Goal: Information Seeking & Learning: Understand process/instructions

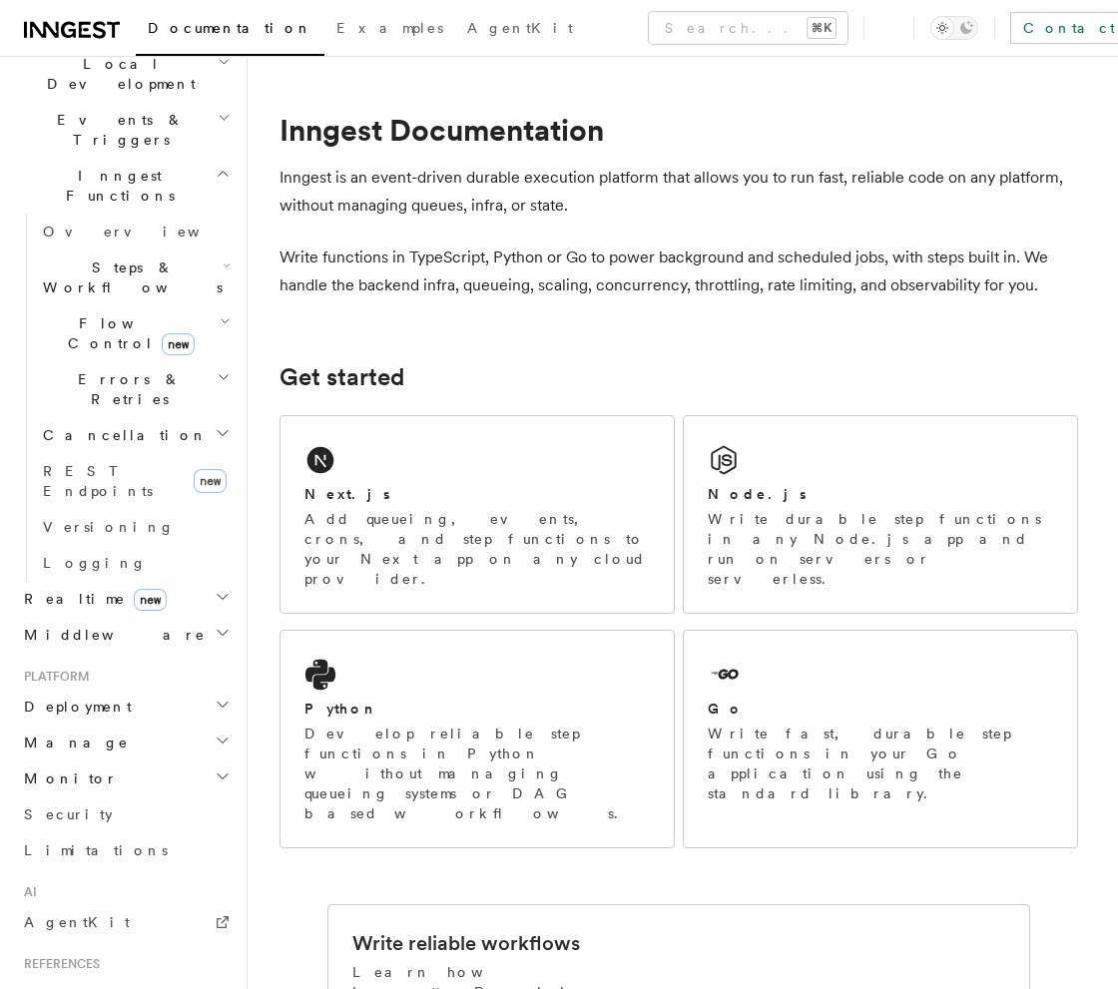
scroll to position [599, 0]
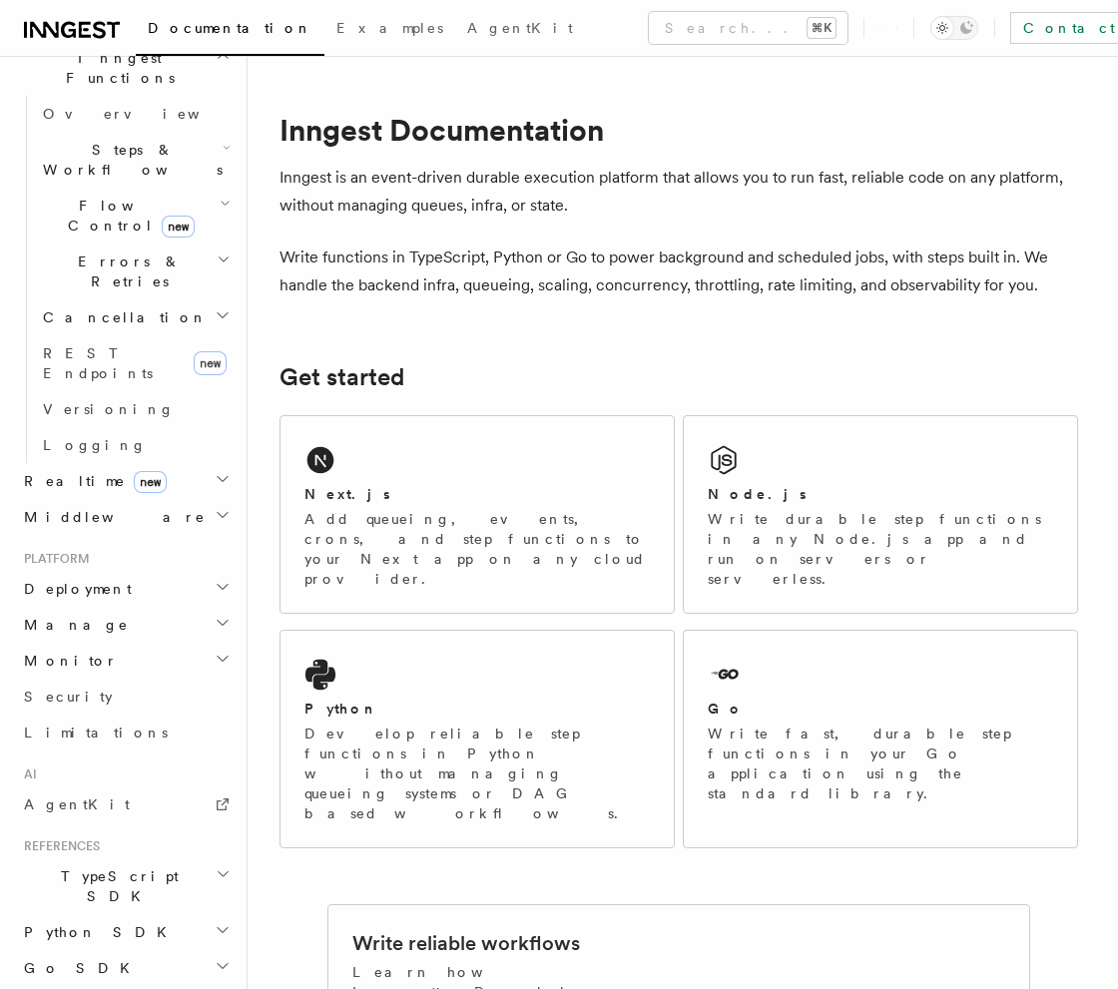
click at [215, 579] on icon "button" at bounding box center [223, 587] width 16 height 16
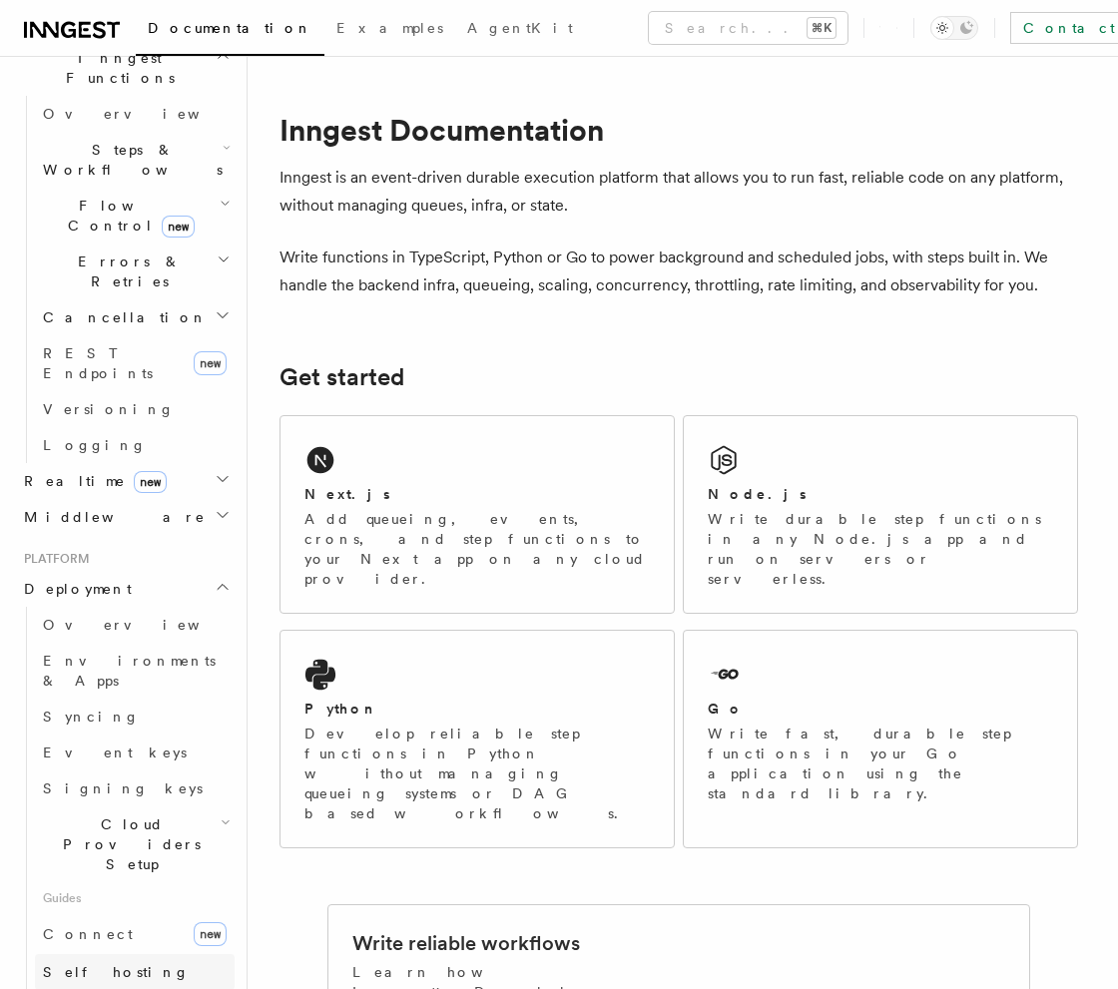
click at [90, 964] on span "Self hosting" at bounding box center [116, 972] width 147 height 16
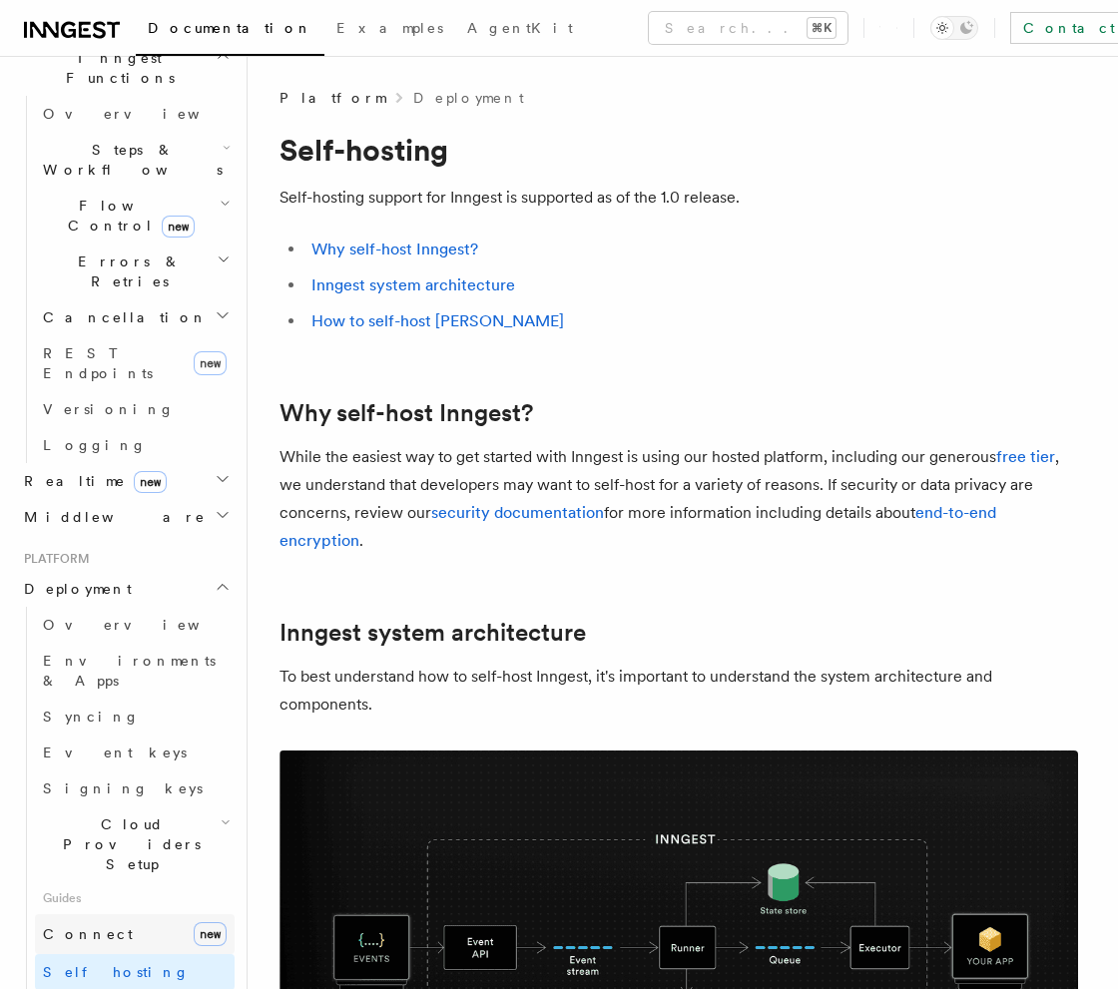
click at [121, 914] on link "Connect new" at bounding box center [135, 934] width 200 height 40
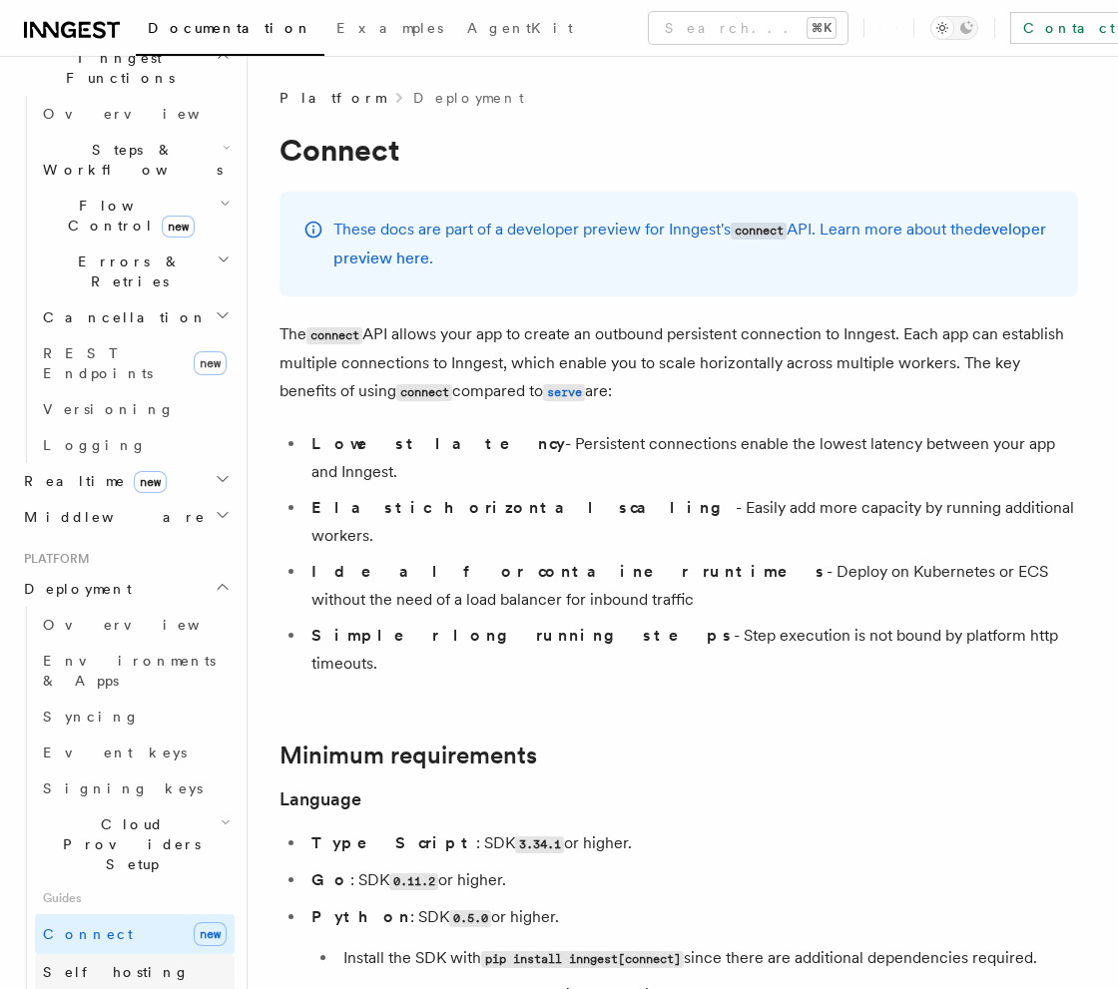
click at [101, 964] on span "Self hosting" at bounding box center [116, 972] width 147 height 16
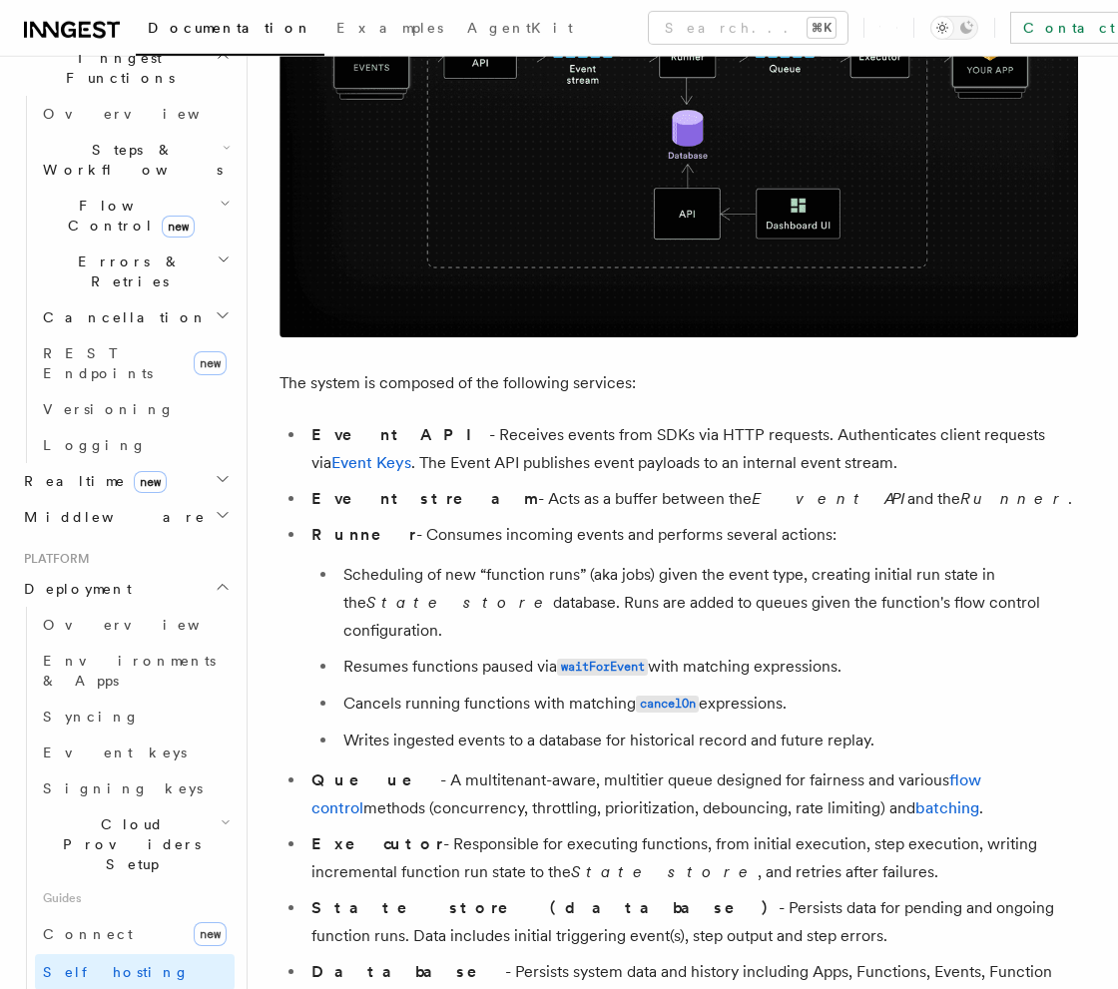
scroll to position [894, 0]
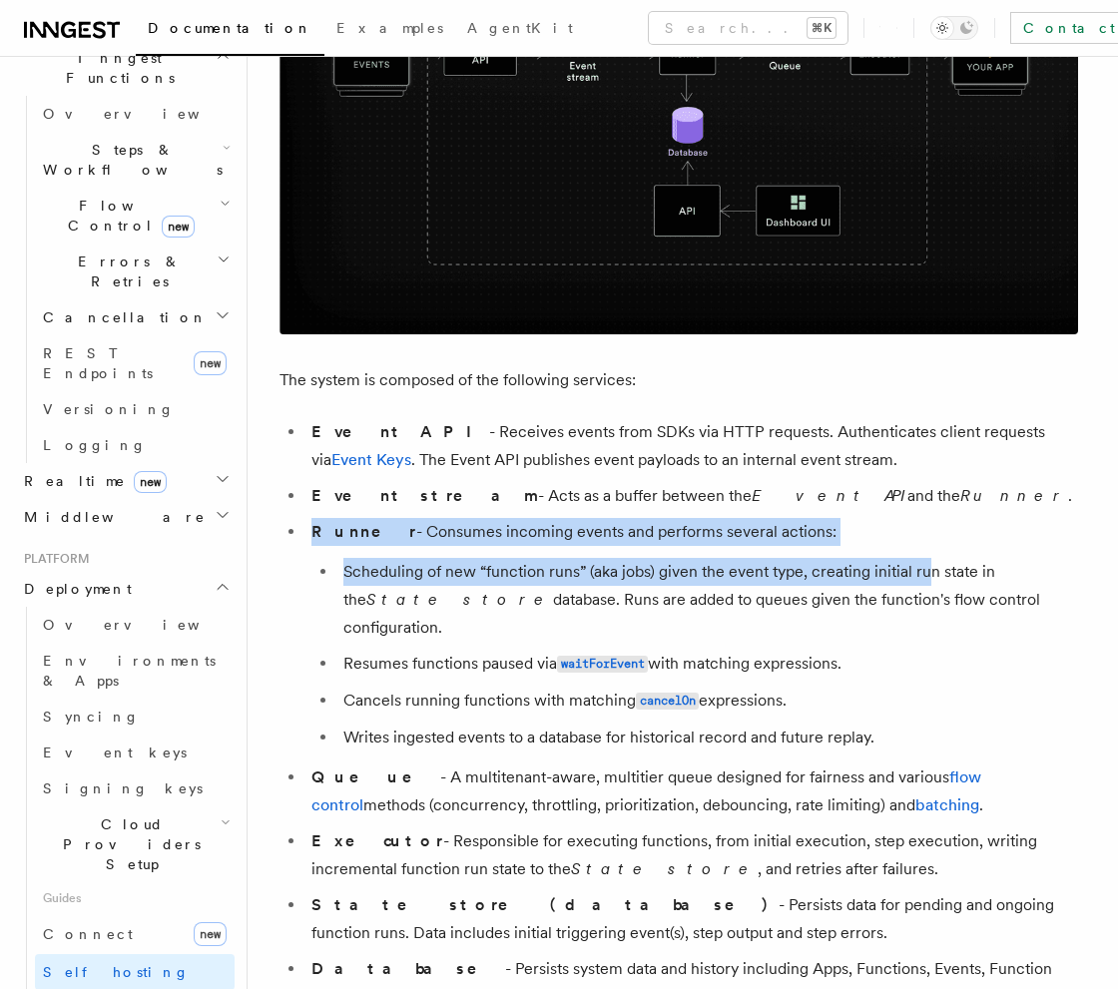
drag, startPoint x: 934, startPoint y: 498, endPoint x: 925, endPoint y: 580, distance: 82.3
click at [926, 576] on ul "Event API - Receives events from SDKs via HTTP requests. Authenticates client r…" at bounding box center [679, 750] width 799 height 665
click at [924, 588] on li "Scheduling of new “function runs” (aka jobs) given the event type, creating ini…" at bounding box center [707, 600] width 741 height 84
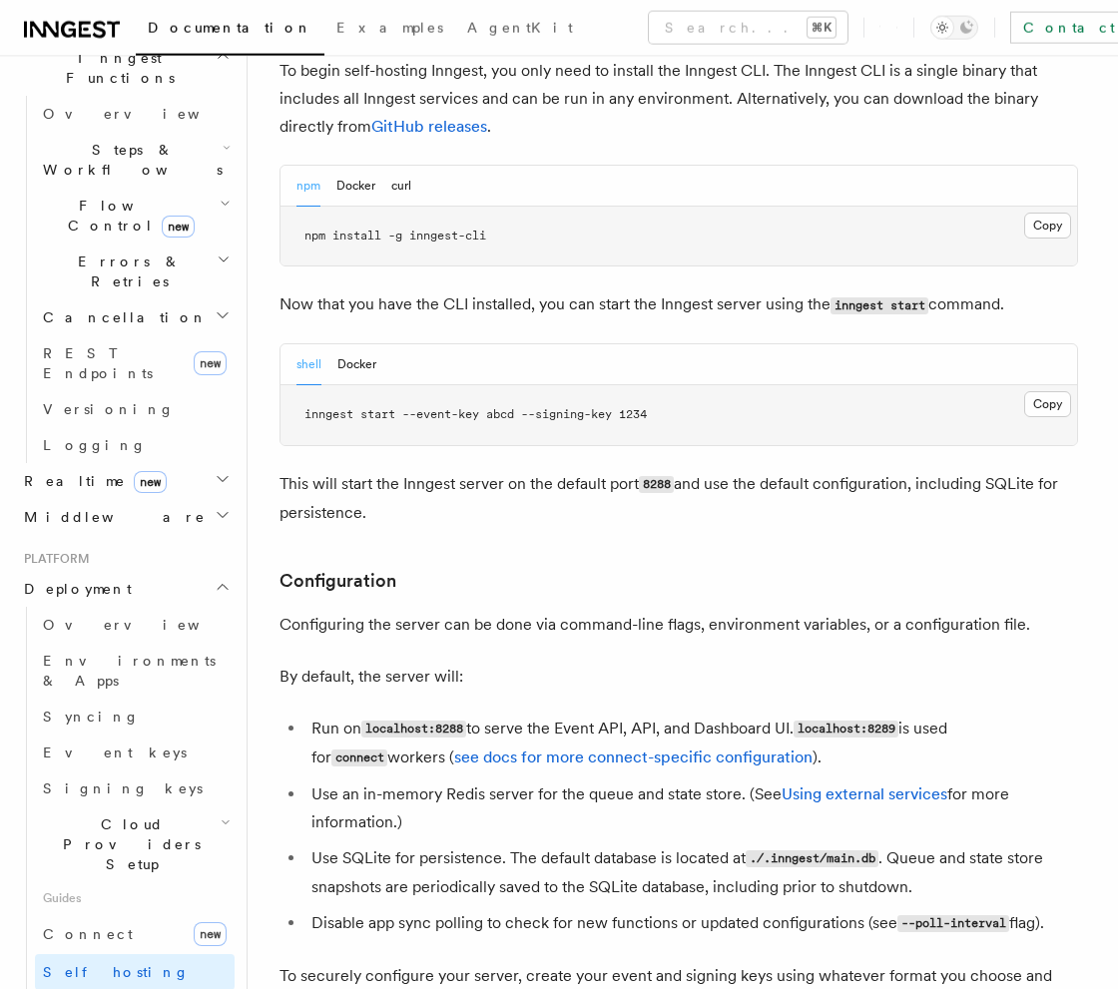
scroll to position [2076, 0]
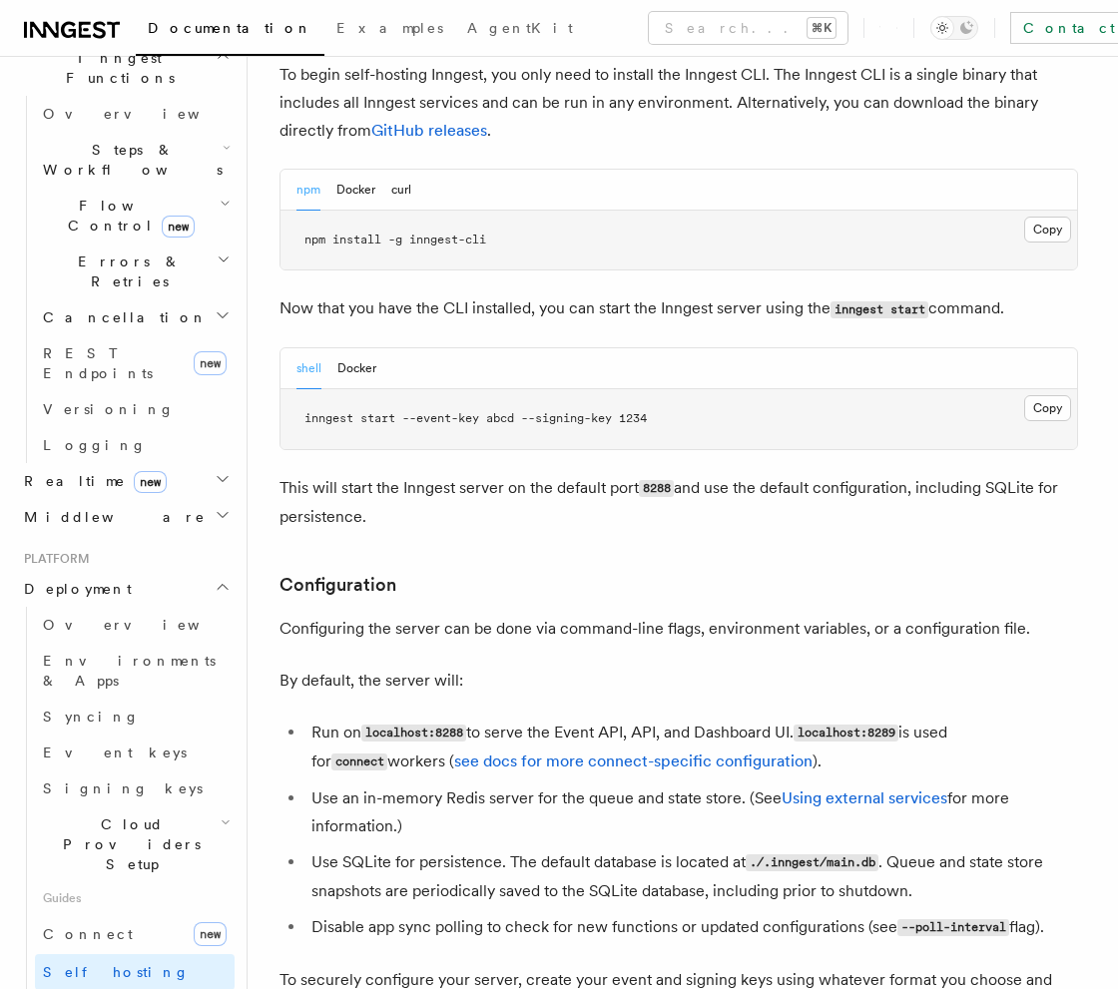
drag, startPoint x: 619, startPoint y: 538, endPoint x: 619, endPoint y: 551, distance: 13.0
click at [620, 615] on p "Configuring the server can be done via command-line flags, environment variable…" at bounding box center [679, 629] width 799 height 28
click at [619, 615] on p "Configuring the server can be done via command-line flags, environment variable…" at bounding box center [679, 629] width 799 height 28
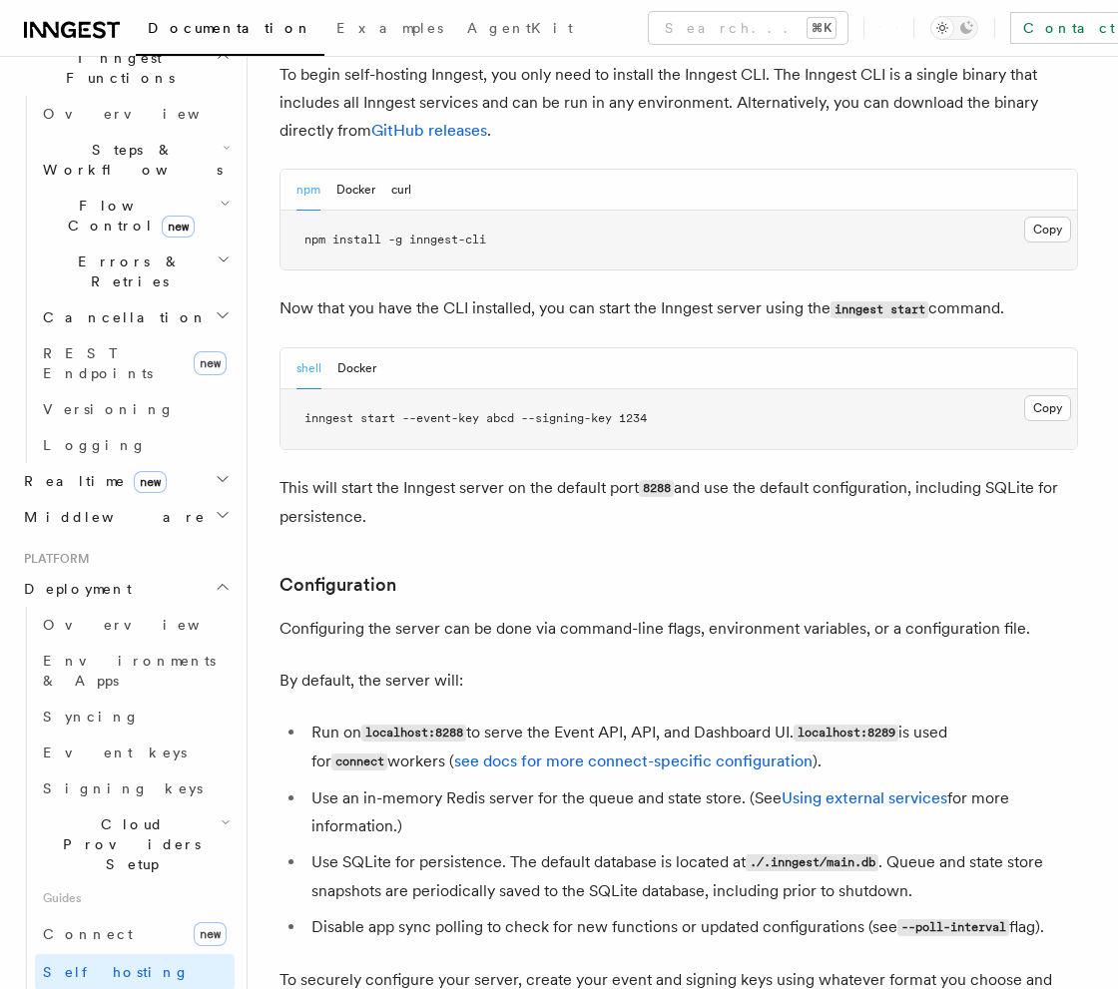
click at [619, 615] on p "Configuring the server can be done via command-line flags, environment variable…" at bounding box center [679, 629] width 799 height 28
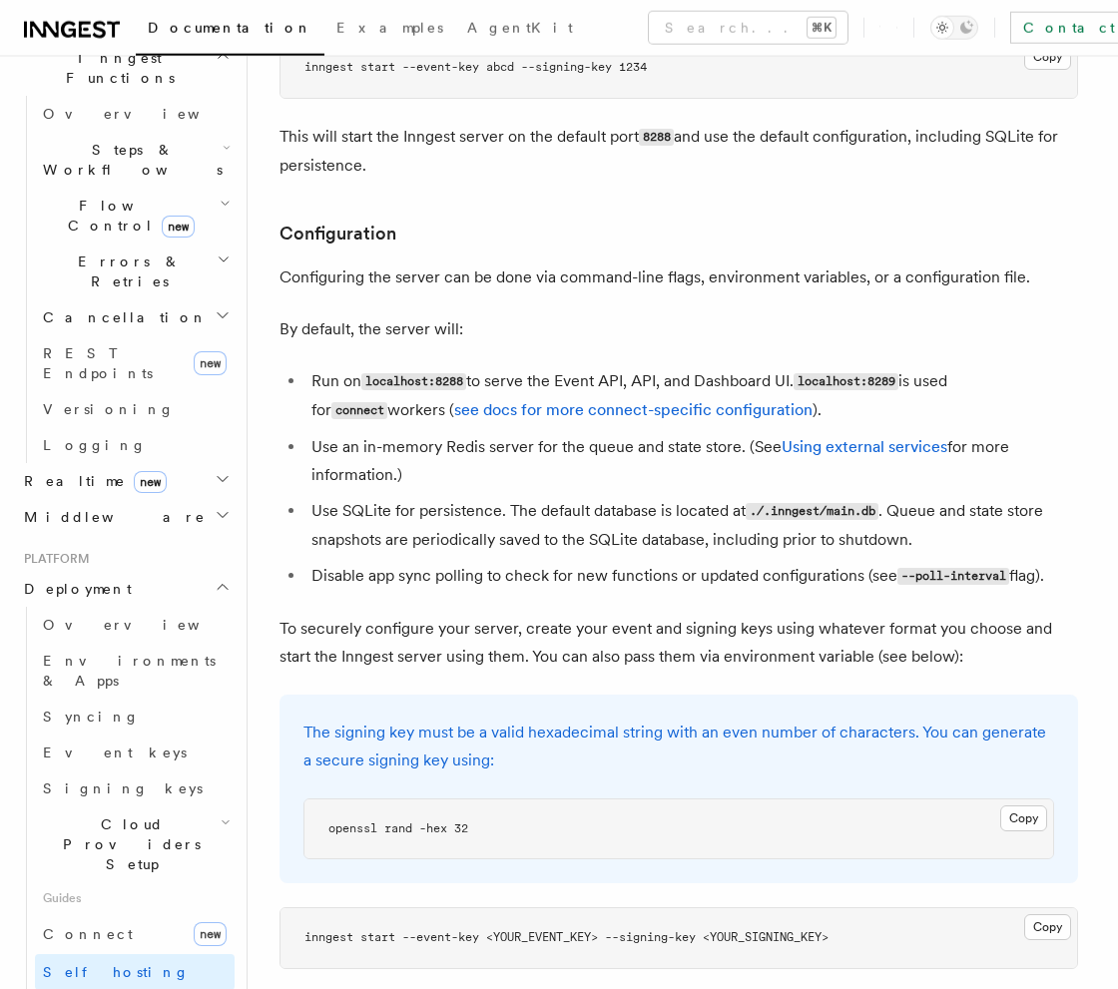
scroll to position [2556, 0]
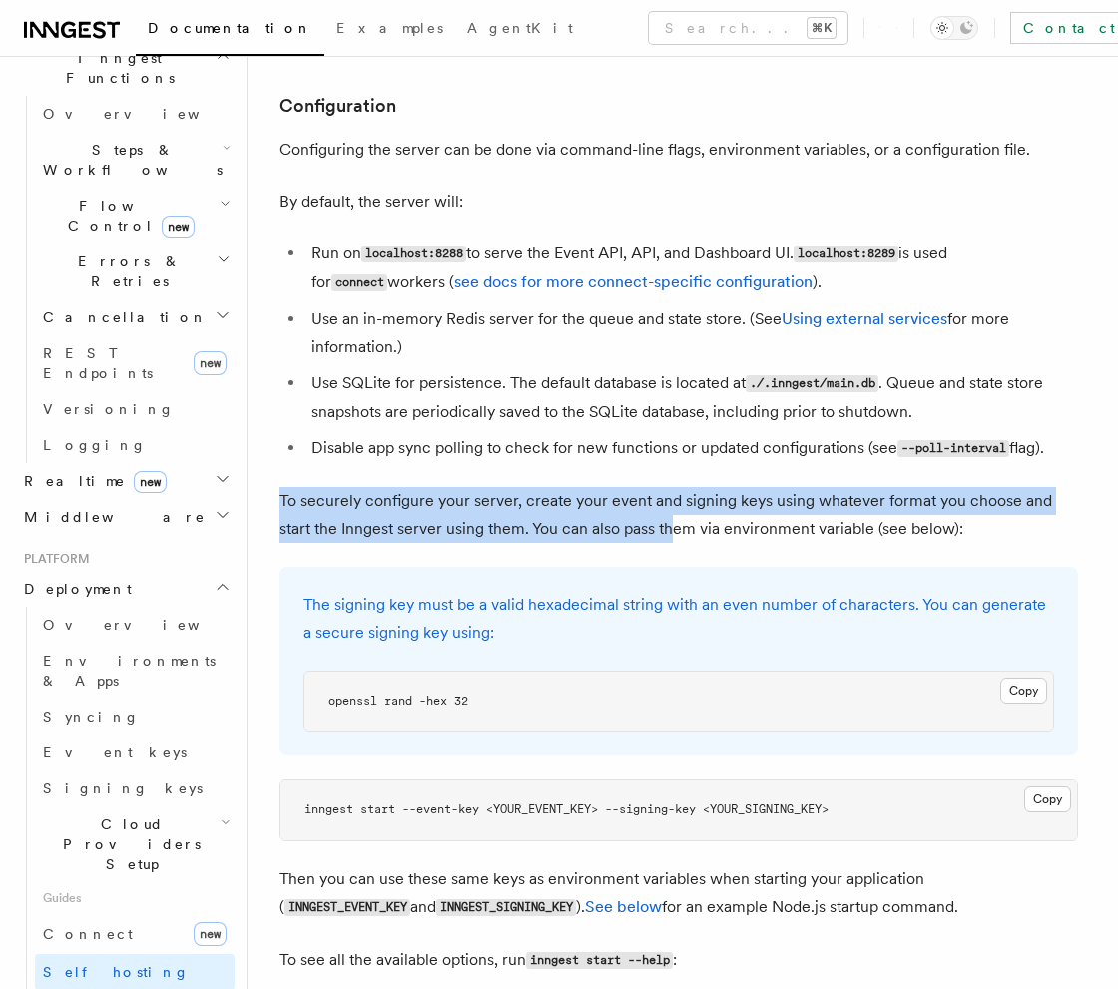
drag, startPoint x: 693, startPoint y: 426, endPoint x: 676, endPoint y: 480, distance: 56.5
click at [674, 487] on p "To securely configure your server, create your event and signing keys using wha…" at bounding box center [679, 515] width 799 height 56
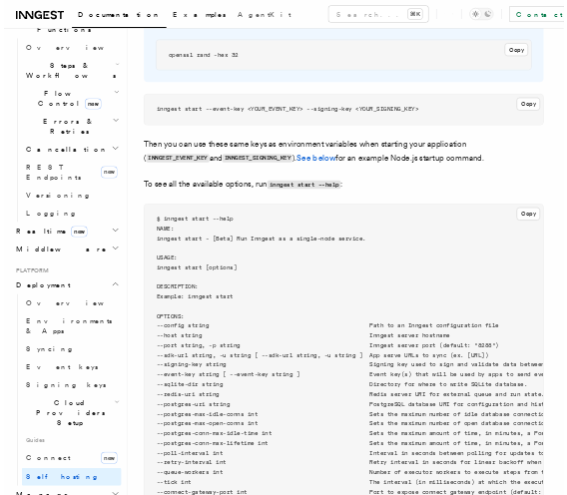
scroll to position [3147, 0]
